Goal: Task Accomplishment & Management: Manage account settings

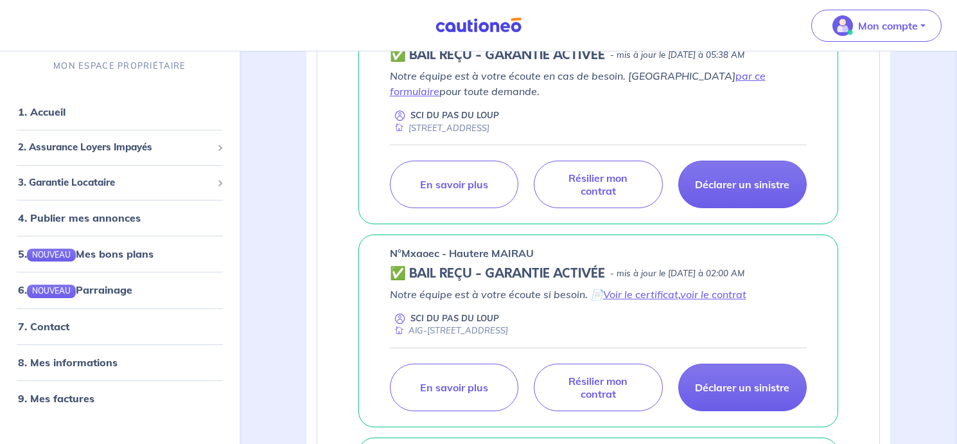
scroll to position [385, 0]
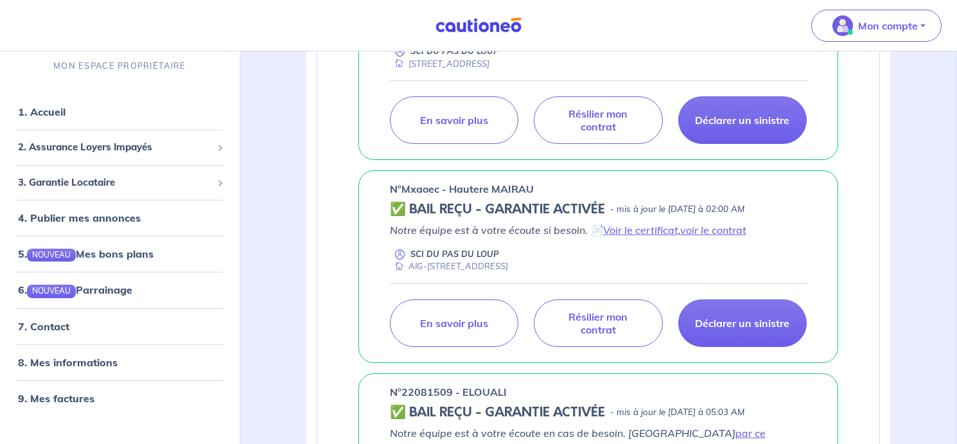
click at [421, 190] on p "n°Mxaoec - Hautere MAIRAU" at bounding box center [462, 188] width 144 height 15
click at [253, 208] on div "assurance loyers impayés En Savoir + Nouvelle souscription Fermer Valider un lo…" at bounding box center [599, 175] width 708 height 1019
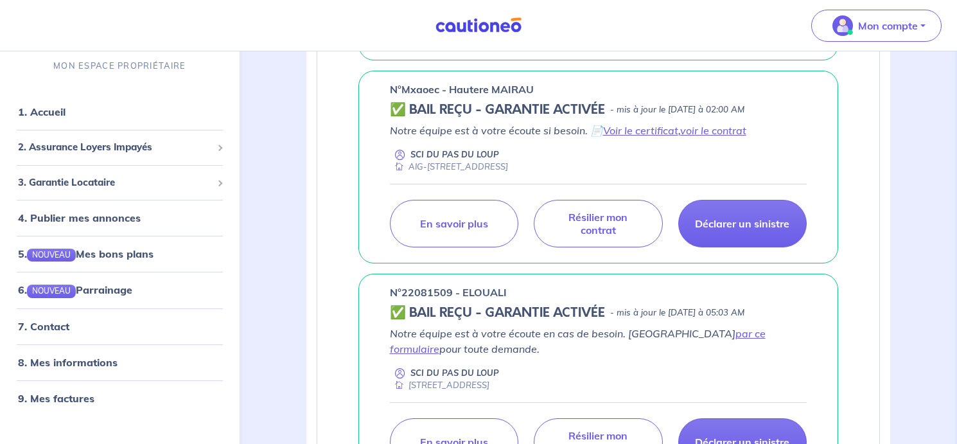
scroll to position [450, 0]
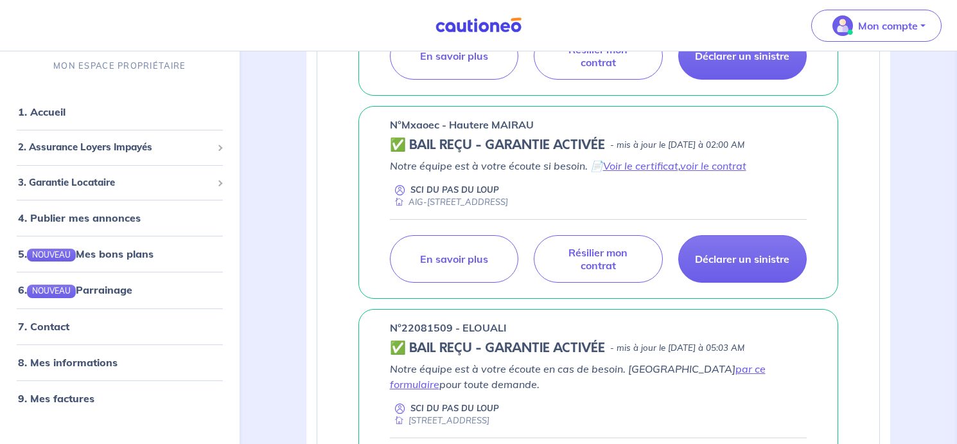
click at [412, 125] on p "n°Mxaoec - Hautere MAIRAU" at bounding box center [462, 124] width 144 height 15
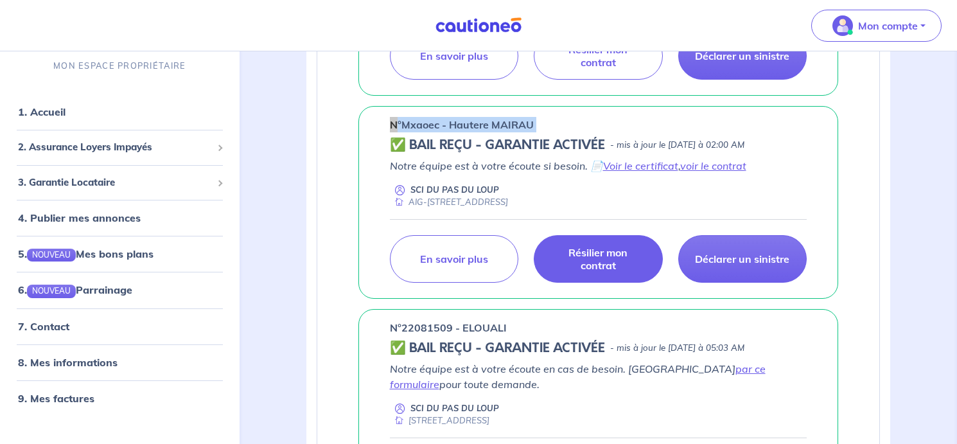
click at [606, 258] on p "Résilier mon contrat" at bounding box center [598, 259] width 96 height 26
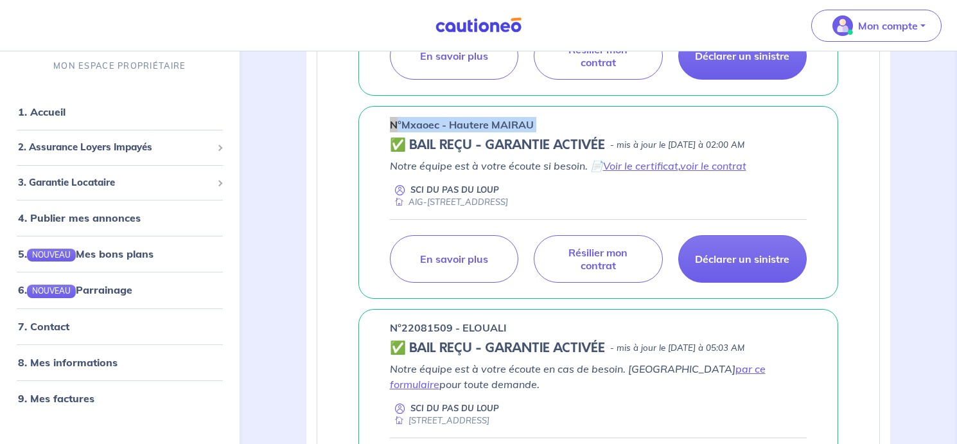
click at [425, 124] on p "n°Mxaoec - Hautere MAIRAU" at bounding box center [462, 124] width 144 height 15
click at [426, 123] on p "n°Mxaoec - Hautere MAIRAU" at bounding box center [462, 124] width 144 height 15
click at [548, 123] on div "n°Mxaoec - Hautere MAIRAU" at bounding box center [599, 124] width 418 height 15
drag, startPoint x: 547, startPoint y: 123, endPoint x: 367, endPoint y: 132, distance: 180.1
click at [367, 132] on div "n°Mxaoec - Hautere MAIRAU ✅ BAIL REÇU - GARANTIE ACTIVÉE - mis à jour le [DATE]…" at bounding box center [598, 202] width 481 height 193
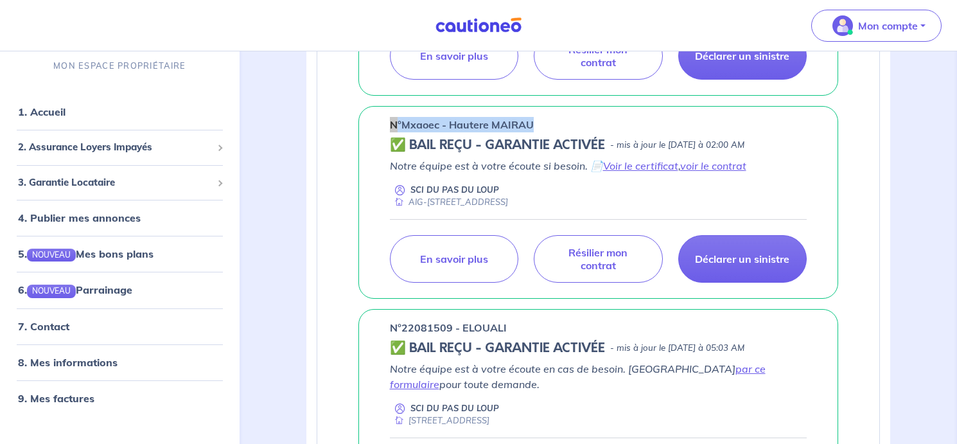
copy p "n°Mxaoec - Hautere MAIRAU"
